Goal: Task Accomplishment & Management: Manage account settings

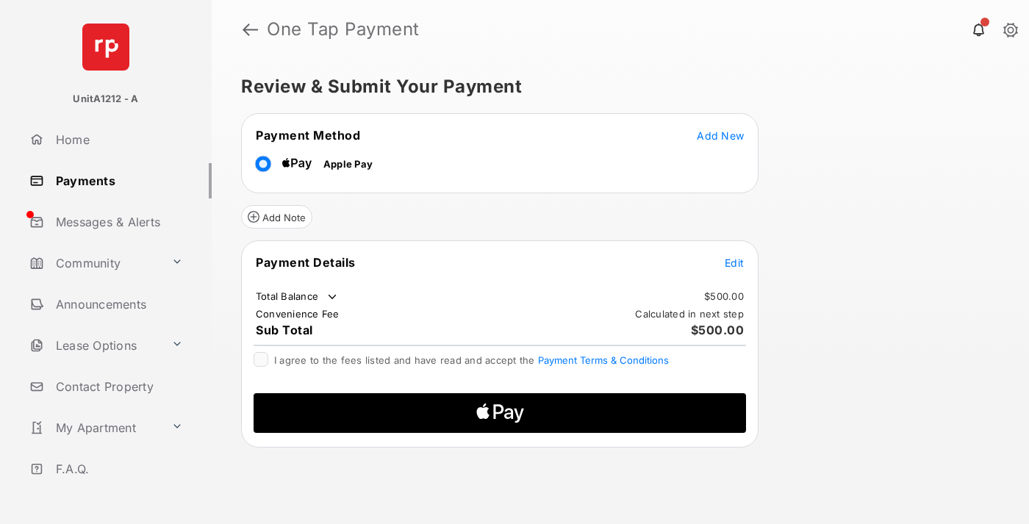
click at [721, 135] on span "Add New" at bounding box center [720, 135] width 47 height 13
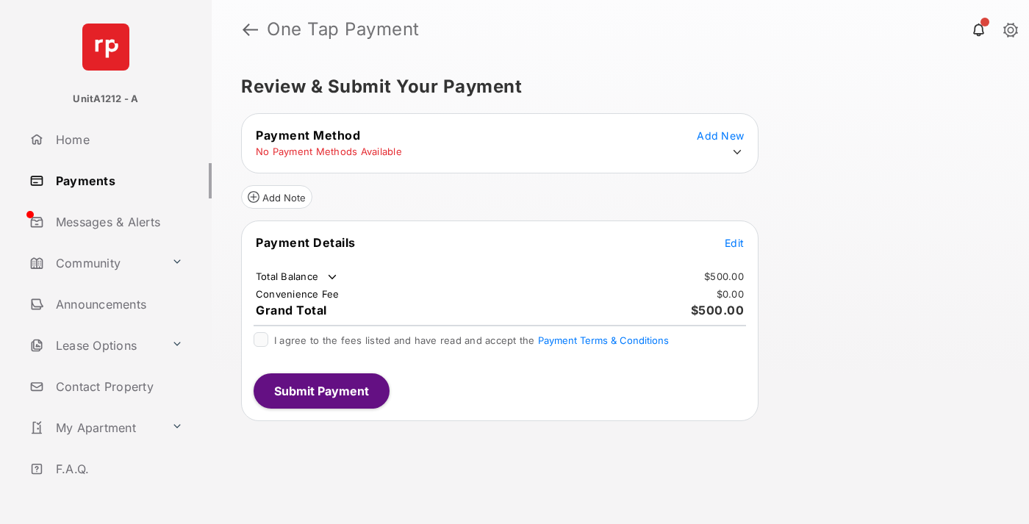
click at [738, 152] on icon at bounding box center [737, 152] width 13 height 13
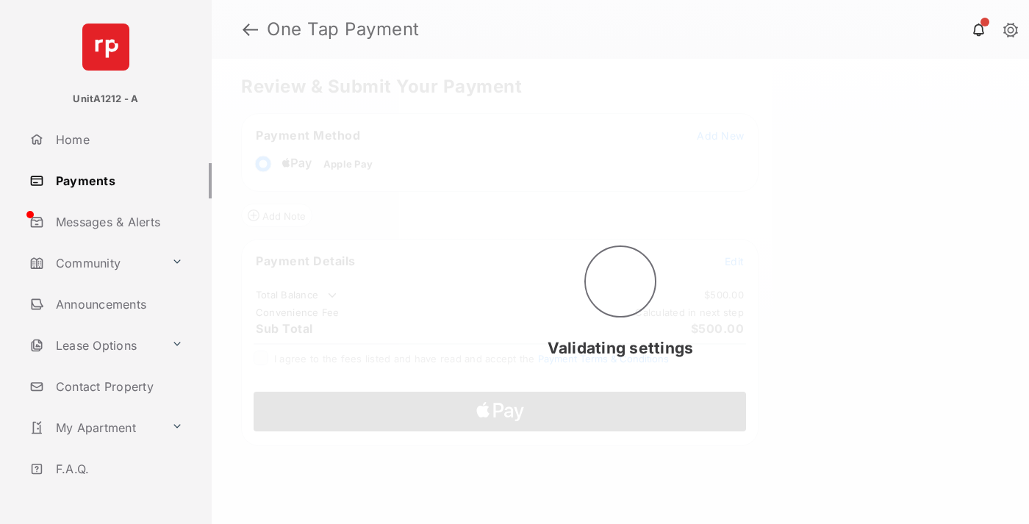
click at [735, 261] on span "Edit" at bounding box center [734, 261] width 19 height 13
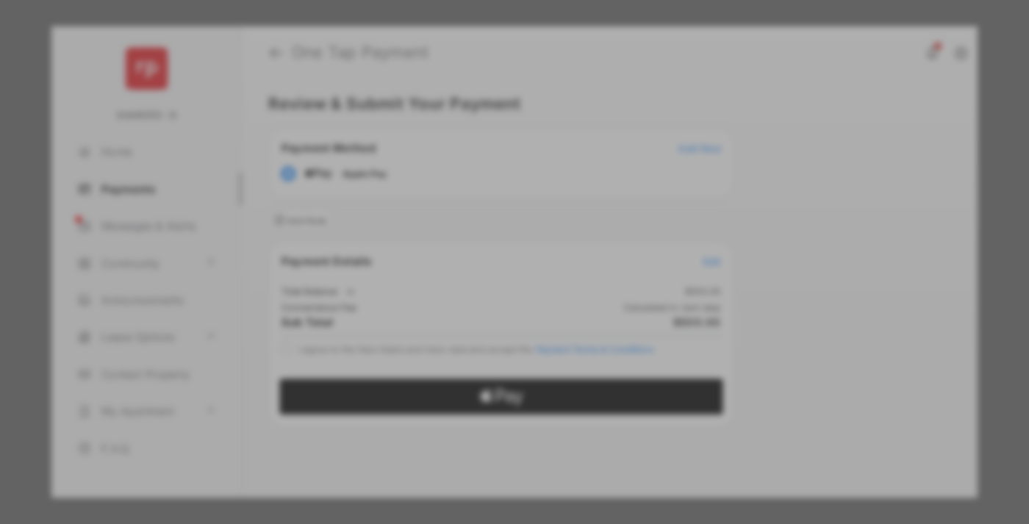
click at [488, 262] on div "Other Amount" at bounding box center [487, 272] width 238 height 25
type input "***"
click at [465, 394] on button "Save" at bounding box center [465, 411] width 74 height 35
